Goal: Task Accomplishment & Management: Use online tool/utility

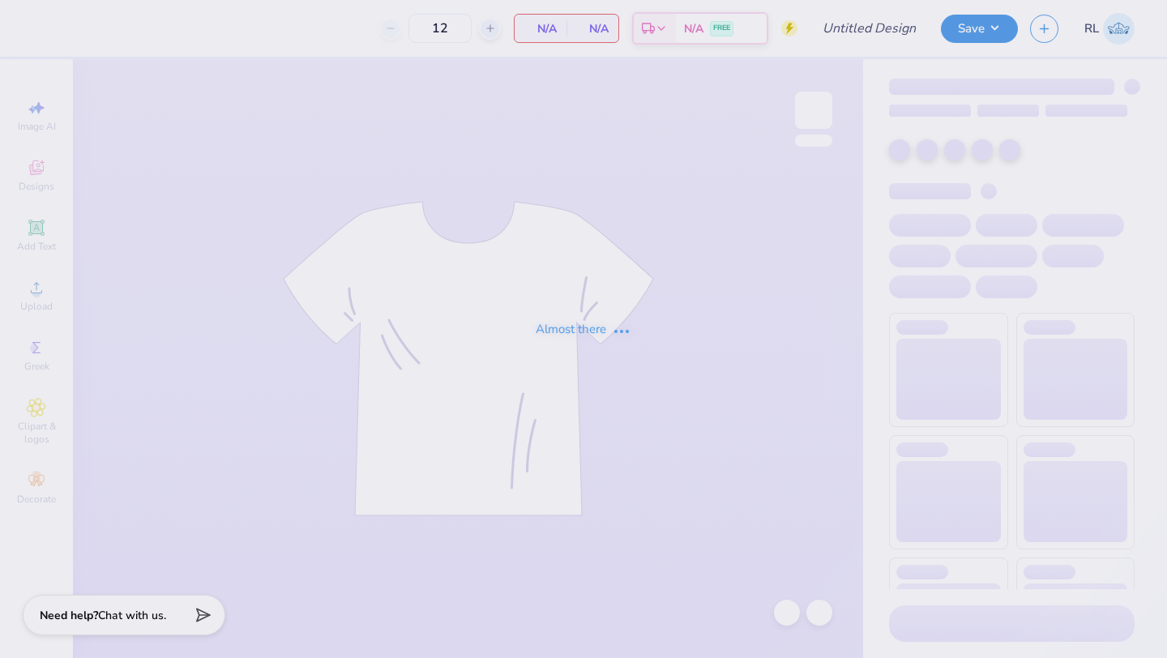
type input "dsp beach rush shirt"
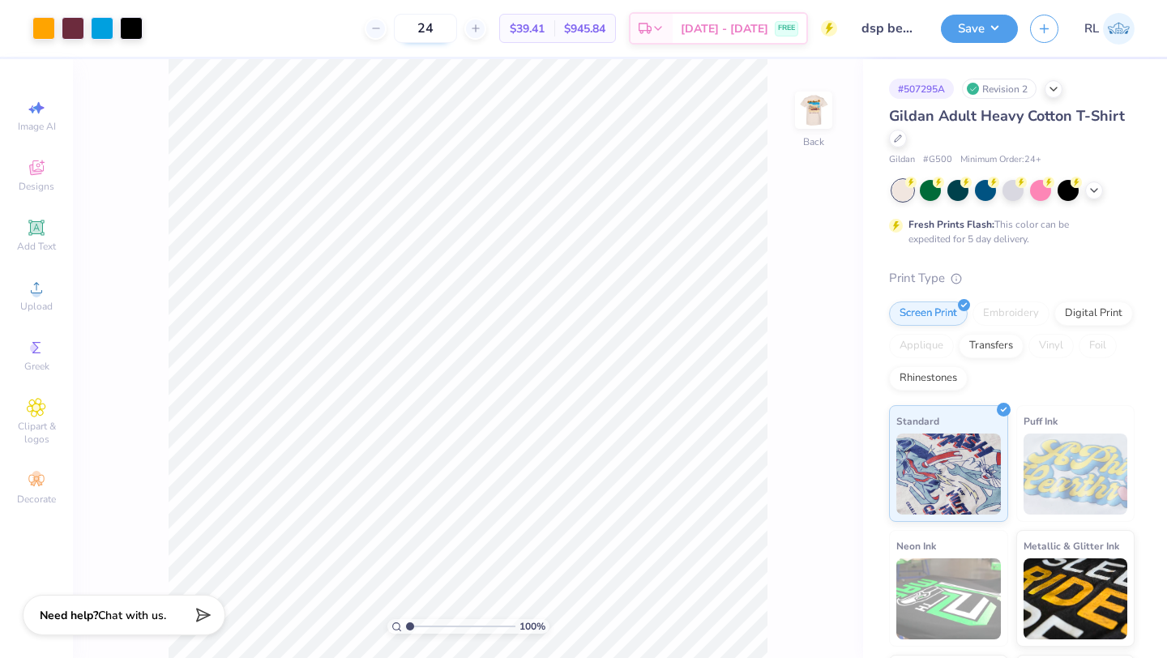
click at [455, 27] on input "24" at bounding box center [425, 28] width 63 height 29
type input "2"
type input "3"
type input "5"
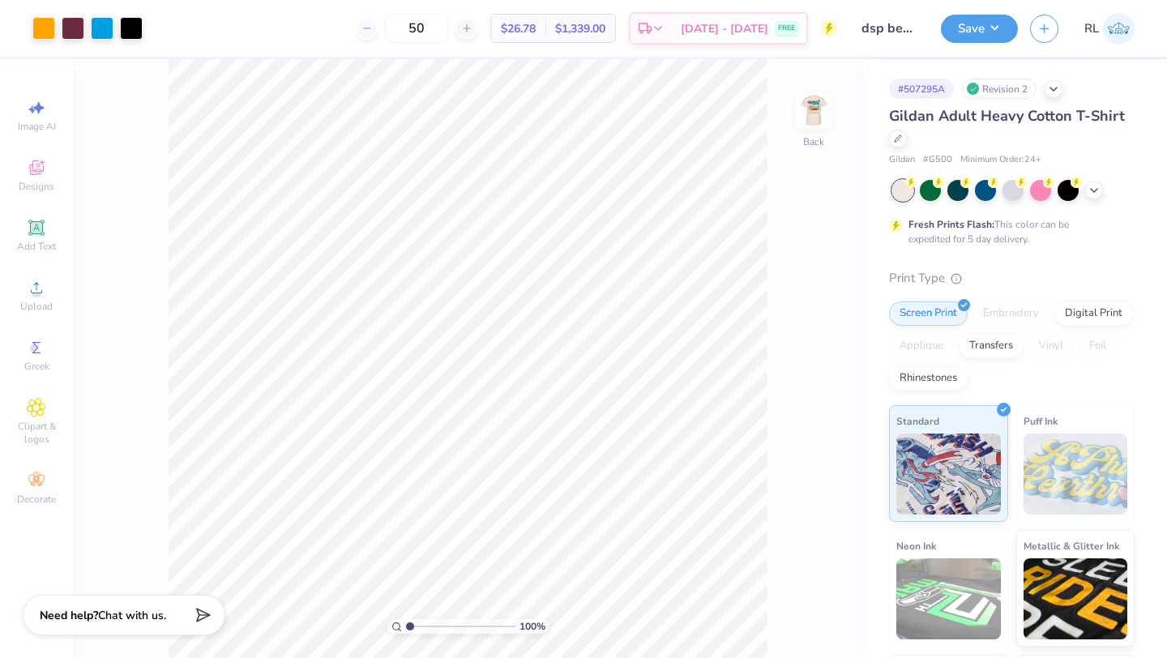
type input "50"
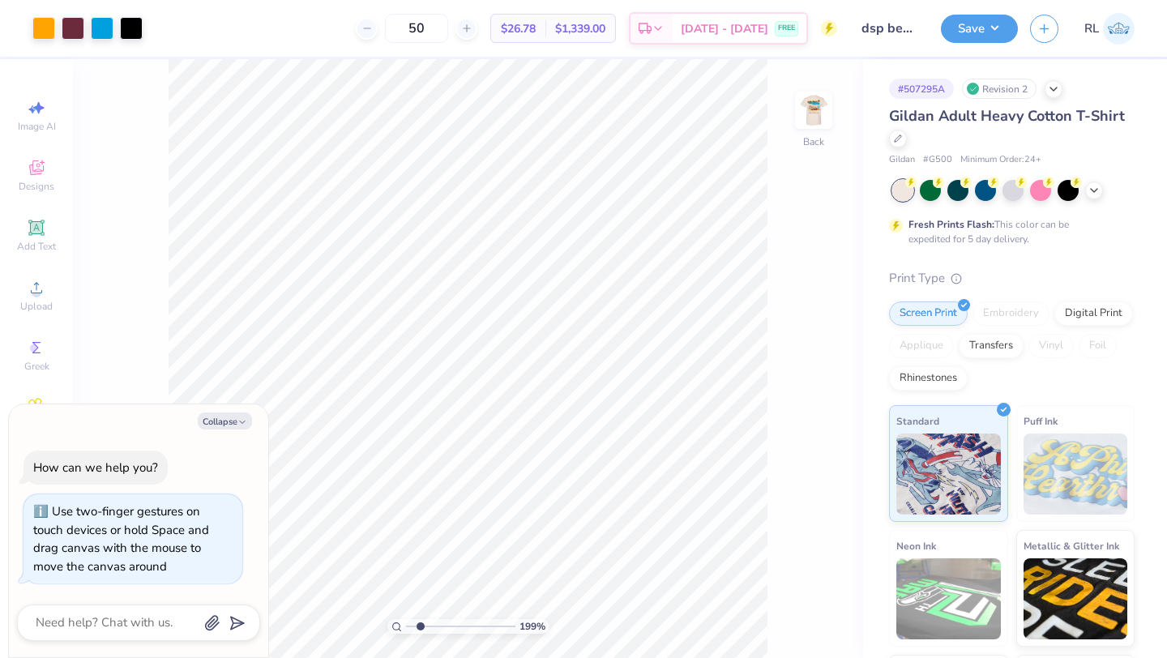
type input "1.99"
click at [420, 624] on input "range" at bounding box center [460, 626] width 109 height 15
click at [245, 430] on div "Collapse How can we help you? Use two-finger gestures on touch devices or hold …" at bounding box center [138, 531] width 259 height 254
click at [230, 417] on button "Collapse" at bounding box center [225, 420] width 54 height 17
type textarea "x"
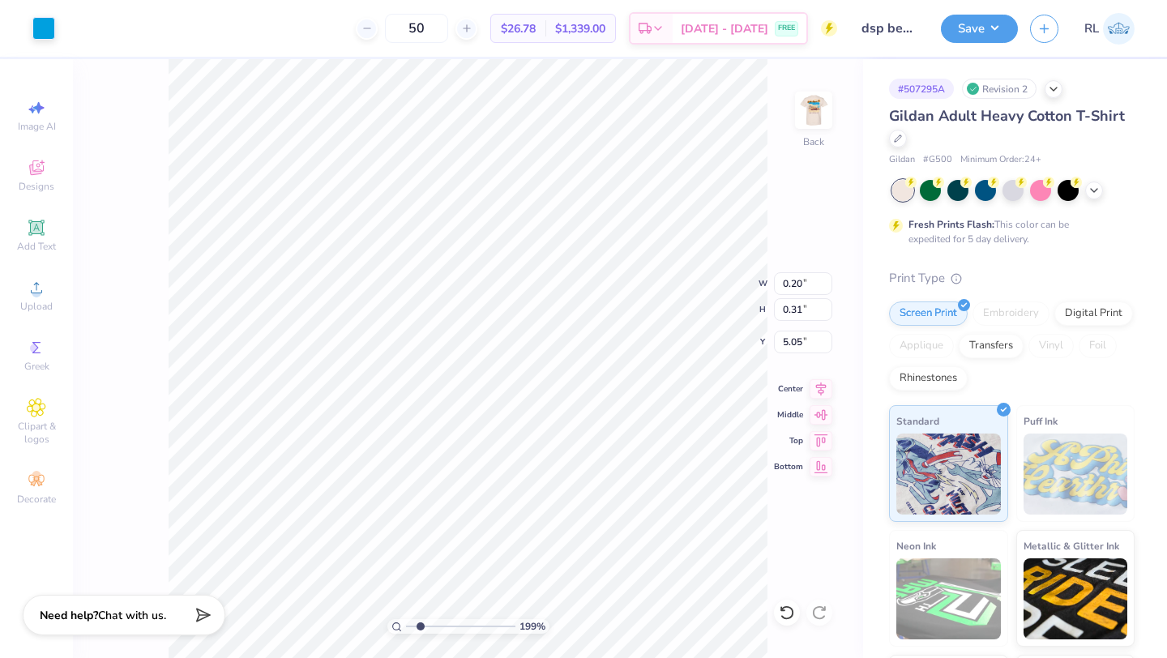
type input "0.21"
click at [817, 105] on img at bounding box center [813, 110] width 65 height 65
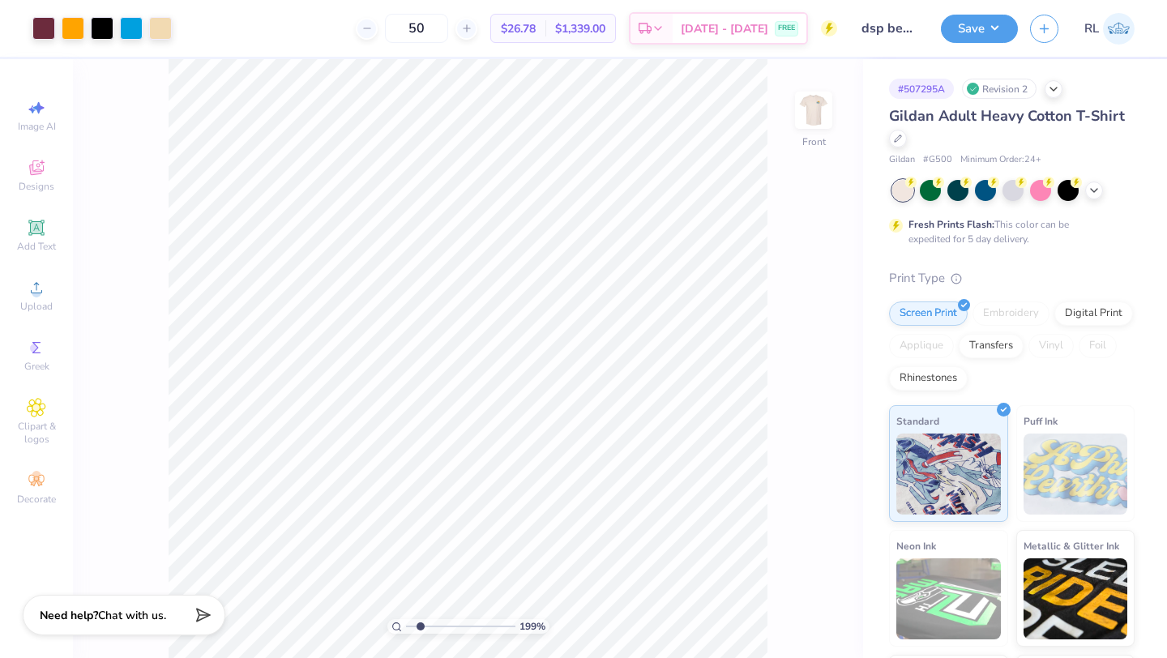
click at [835, 122] on div "199 % Front" at bounding box center [468, 358] width 790 height 599
click at [814, 113] on img at bounding box center [813, 110] width 32 height 32
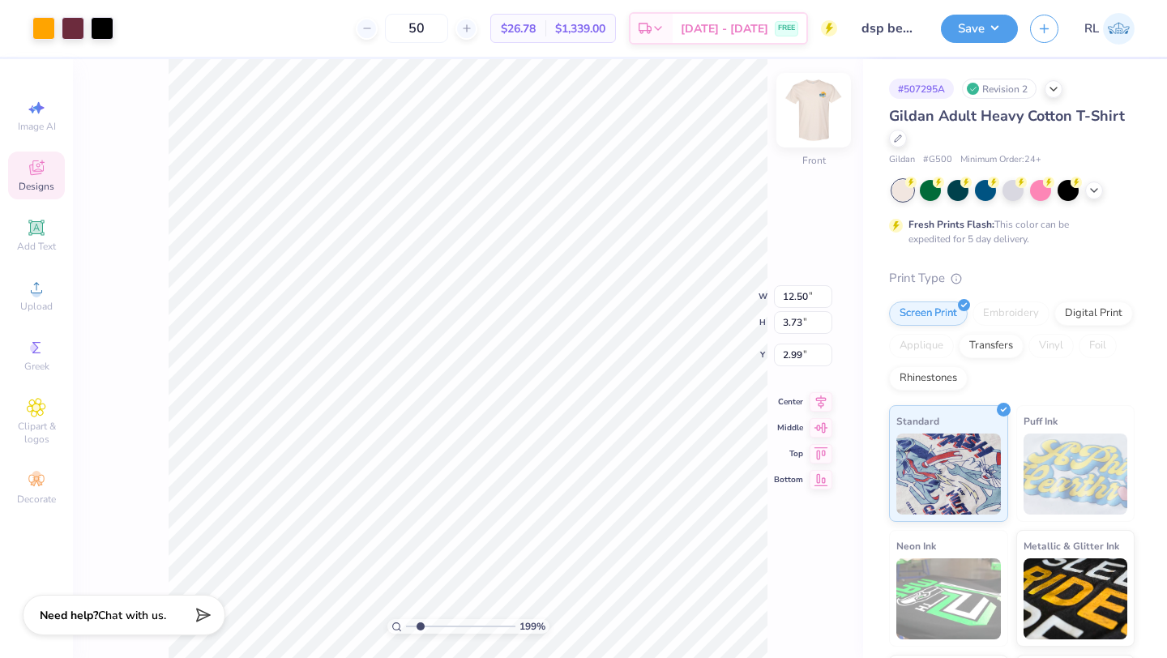
click at [813, 118] on img at bounding box center [813, 110] width 65 height 65
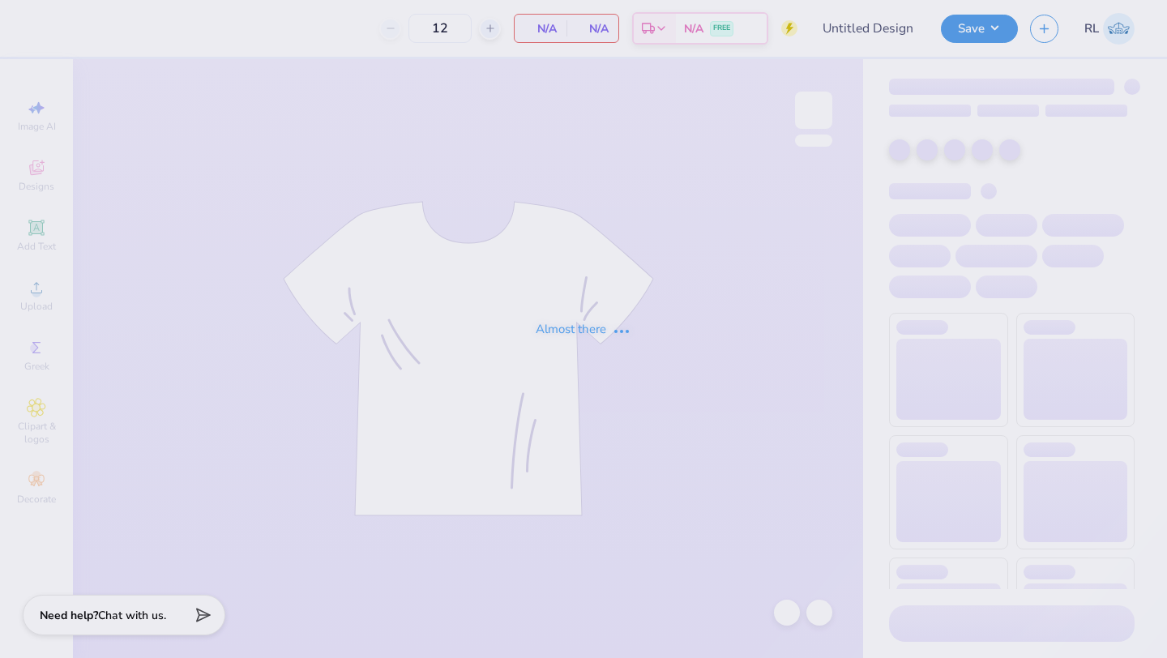
type input "dsp beach rush shirt"
type input "24"
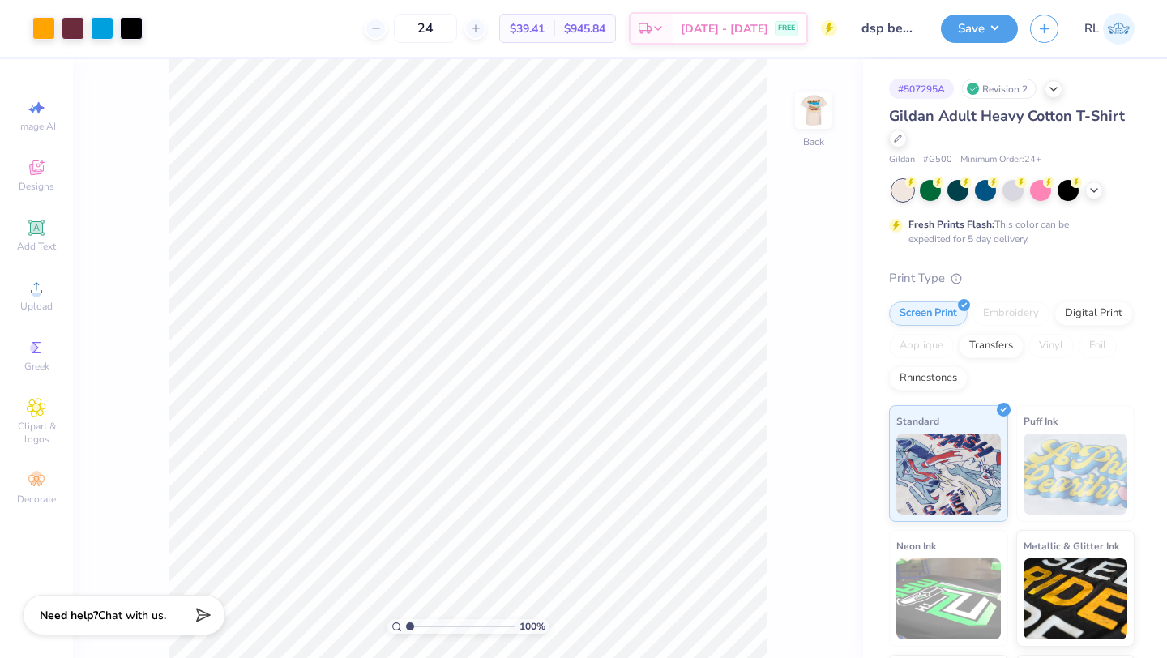
click at [409, 620] on input "range" at bounding box center [460, 626] width 109 height 15
drag, startPoint x: 409, startPoint y: 620, endPoint x: 421, endPoint y: 620, distance: 11.3
type input "2.07"
click at [421, 620] on input "range" at bounding box center [460, 626] width 109 height 15
type input "3.11"
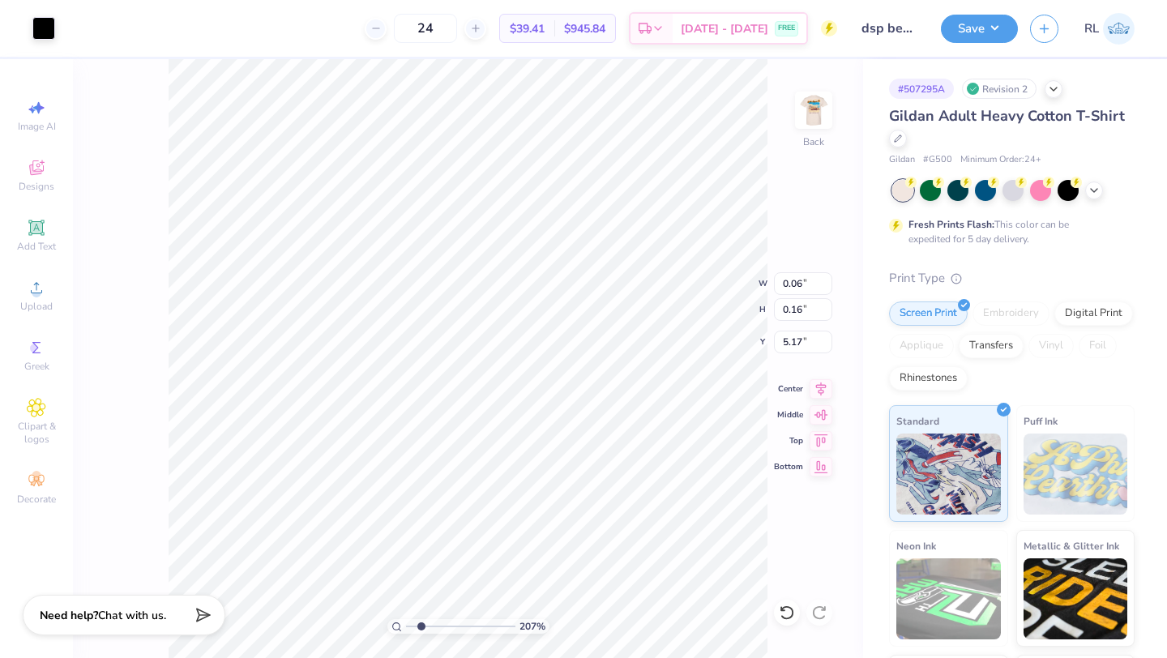
type input "5.16"
click at [71, 23] on div at bounding box center [73, 26] width 23 height 23
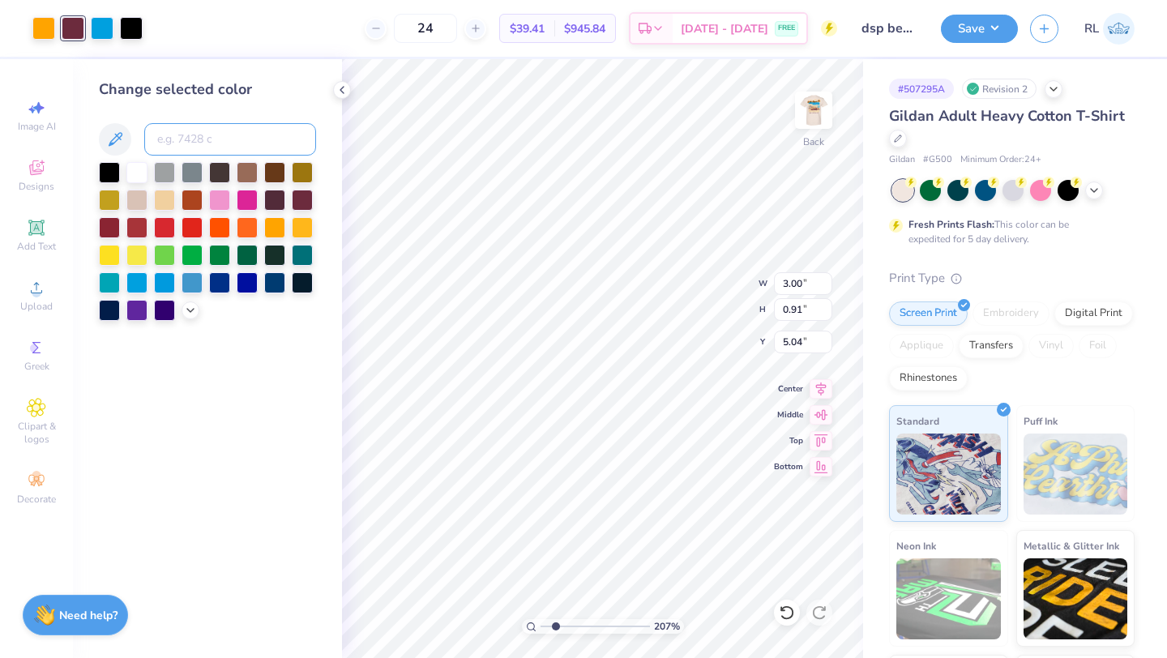
click at [214, 143] on input at bounding box center [230, 139] width 172 height 32
type input "7428"
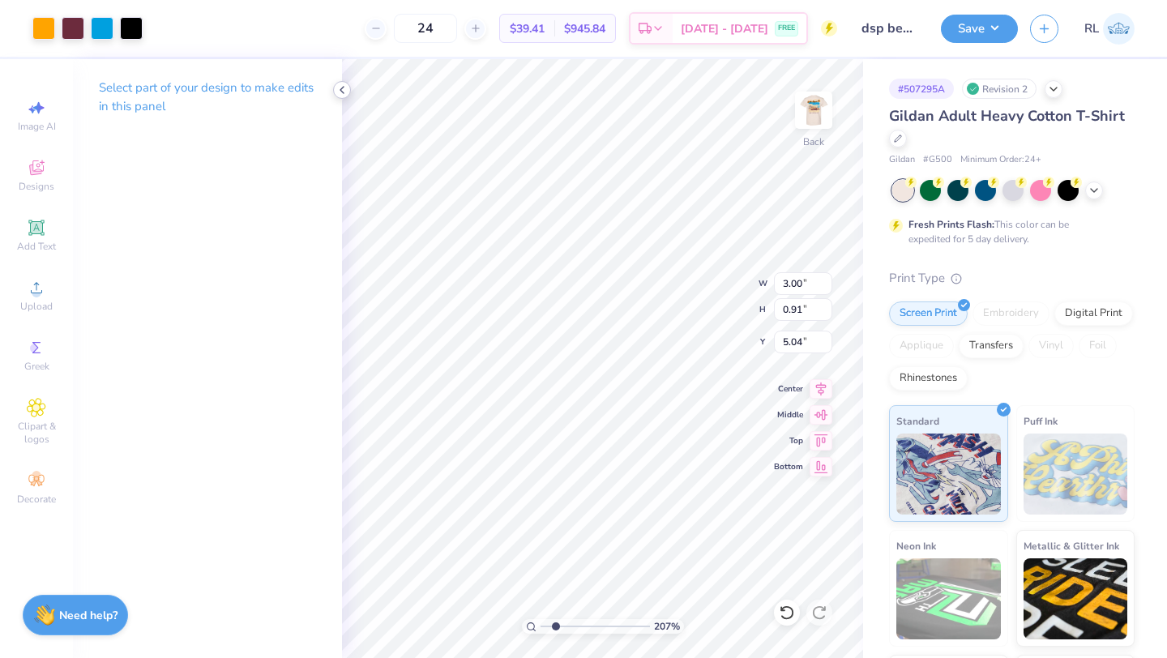
click at [335, 90] on icon at bounding box center [341, 89] width 13 height 13
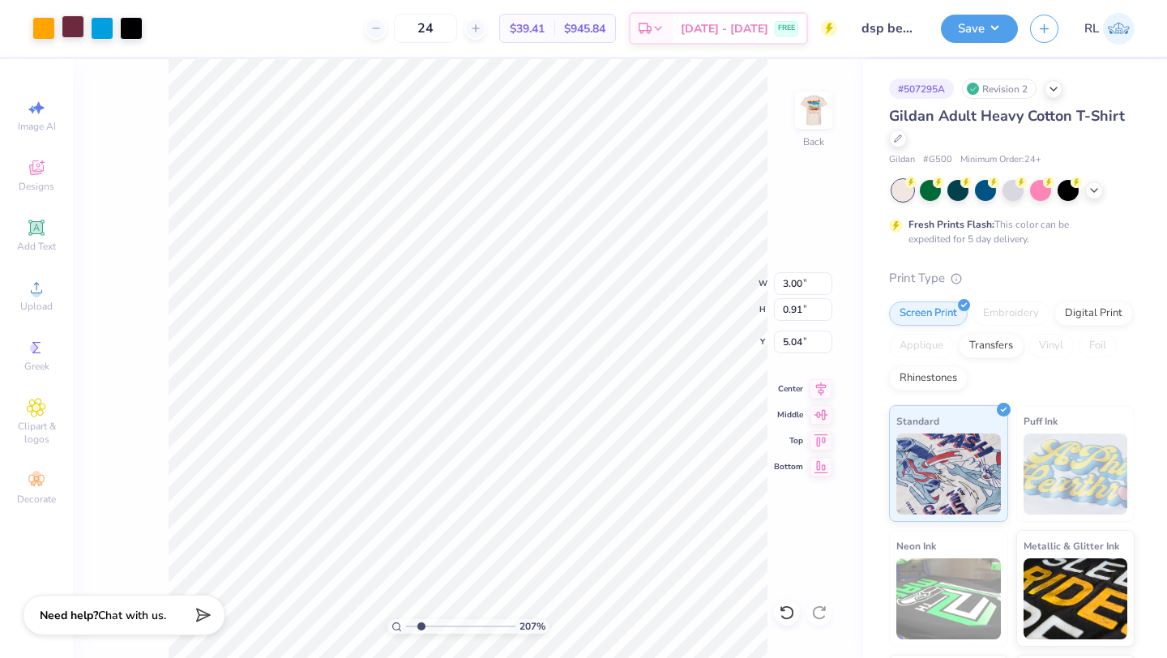
click at [79, 32] on div at bounding box center [73, 26] width 23 height 23
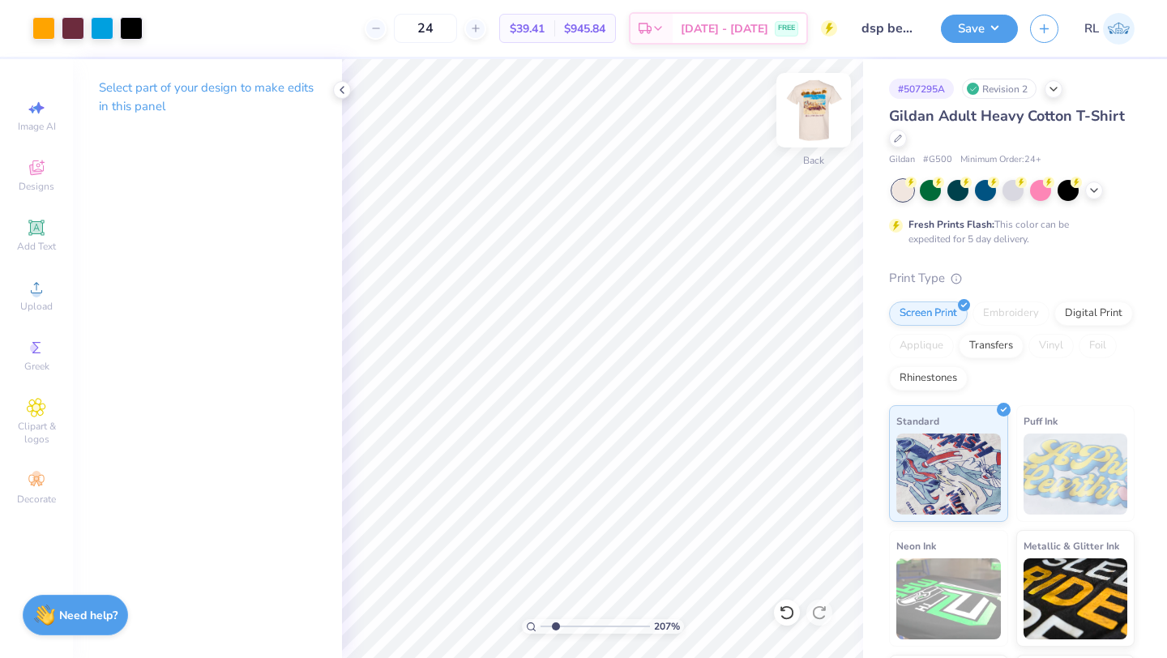
click at [850, 101] on div "207 % Back" at bounding box center [602, 358] width 521 height 599
click at [78, 37] on div at bounding box center [73, 26] width 23 height 23
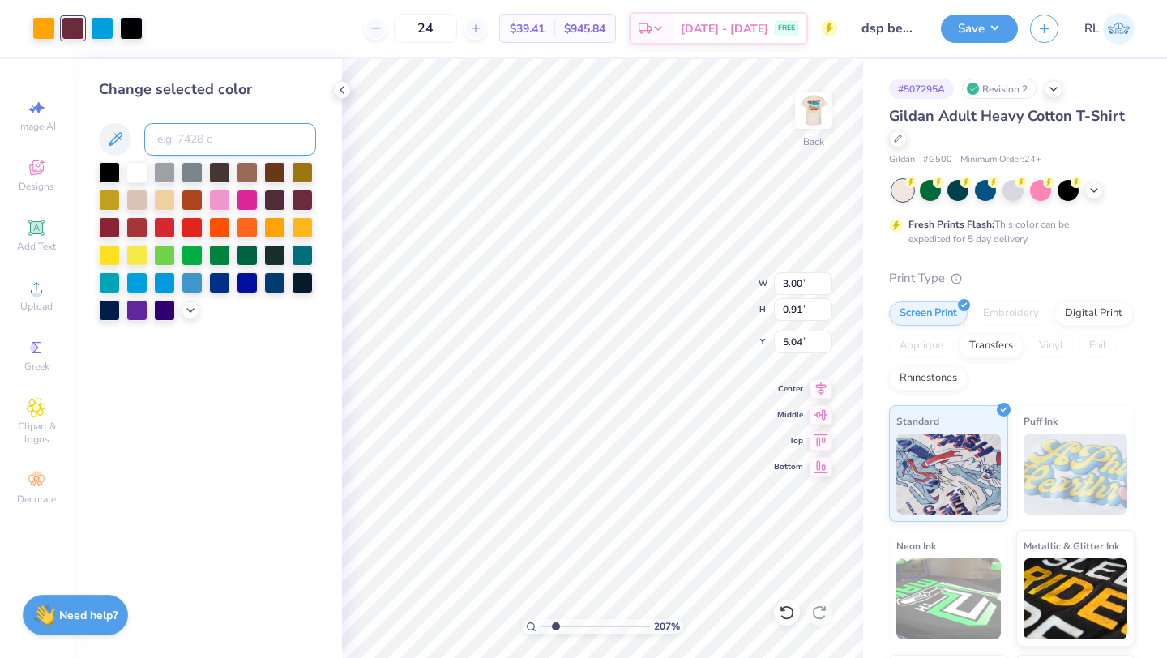
click at [220, 147] on input at bounding box center [230, 139] width 172 height 32
type input "7428"
